Goal: Transaction & Acquisition: Book appointment/travel/reservation

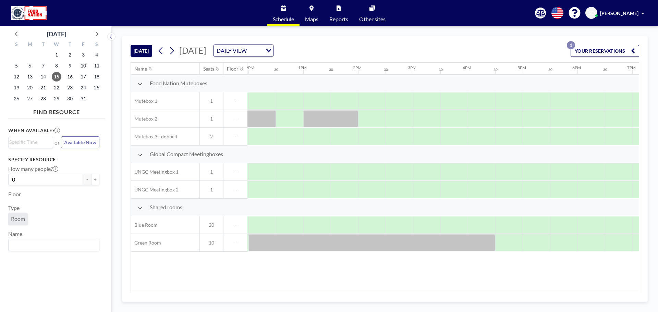
scroll to position [0, 640]
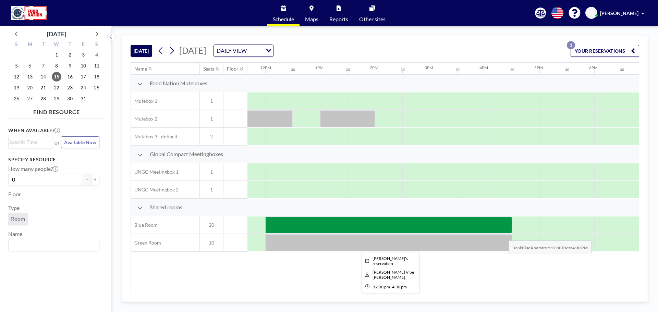
drag, startPoint x: 278, startPoint y: 229, endPoint x: 503, endPoint y: 235, distance: 225.0
click at [503, 235] on div "Shared rooms [GEOGRAPHIC_DATA] 20 - Green Room 10 -" at bounding box center [207, 225] width 1433 height 53
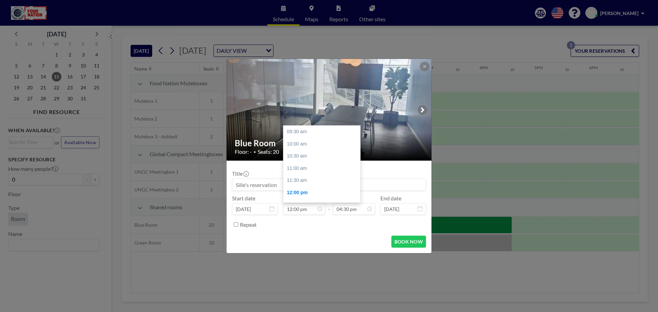
scroll to position [61, 0]
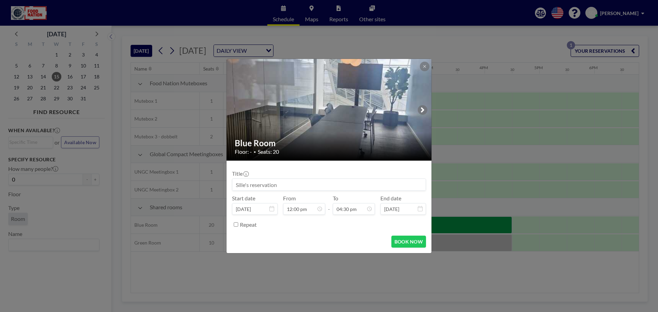
click at [255, 184] on input at bounding box center [328, 185] width 193 height 12
click at [416, 243] on button "BOOK NOW" at bounding box center [408, 242] width 35 height 12
type input "GCDK // Sille"
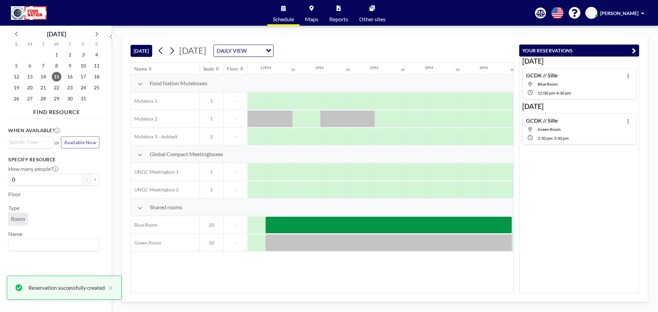
click at [526, 53] on button "YOUR RESERVATIONS" at bounding box center [579, 51] width 120 height 12
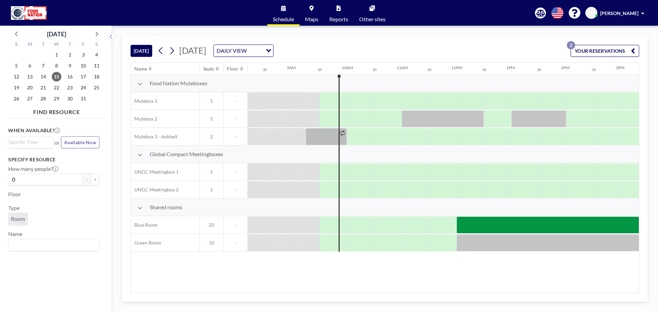
scroll to position [0, 466]
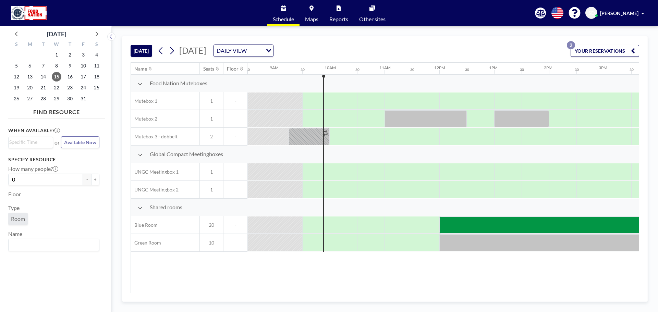
click at [274, 209] on div "Shared rooms" at bounding box center [381, 207] width 1433 height 17
click at [275, 217] on div at bounding box center [288, 225] width 27 height 17
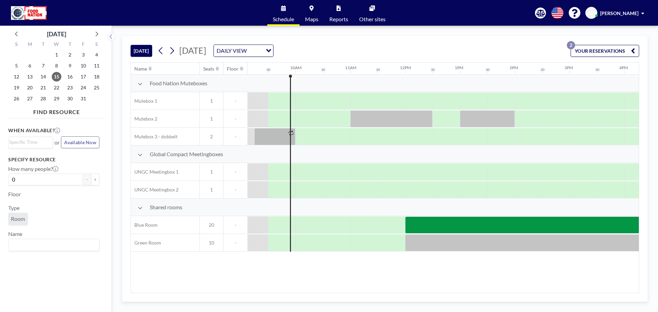
scroll to position [0, 504]
